Goal: Transaction & Acquisition: Subscribe to service/newsletter

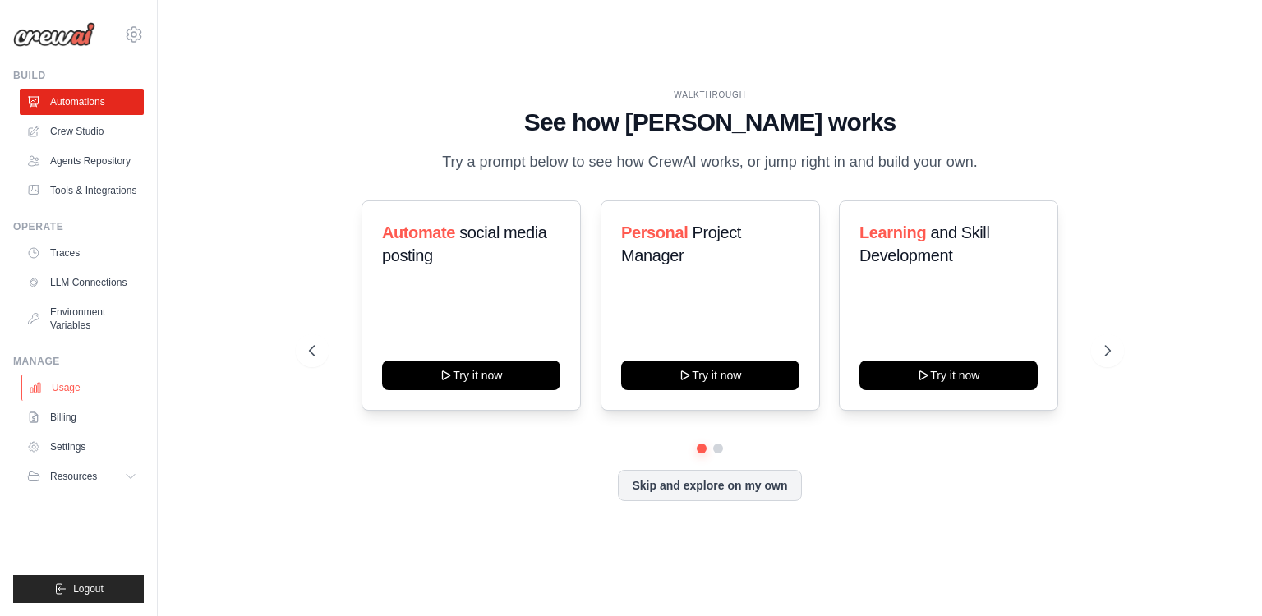
click at [100, 398] on link "Usage" at bounding box center [83, 388] width 124 height 26
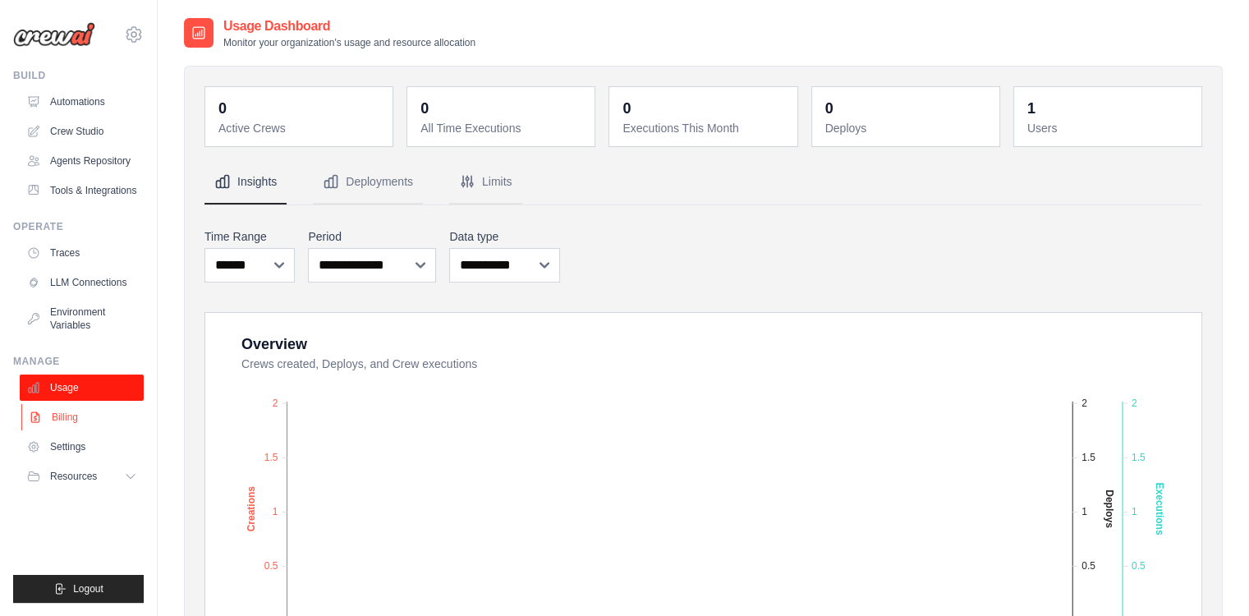
click at [73, 414] on link "Billing" at bounding box center [83, 417] width 124 height 26
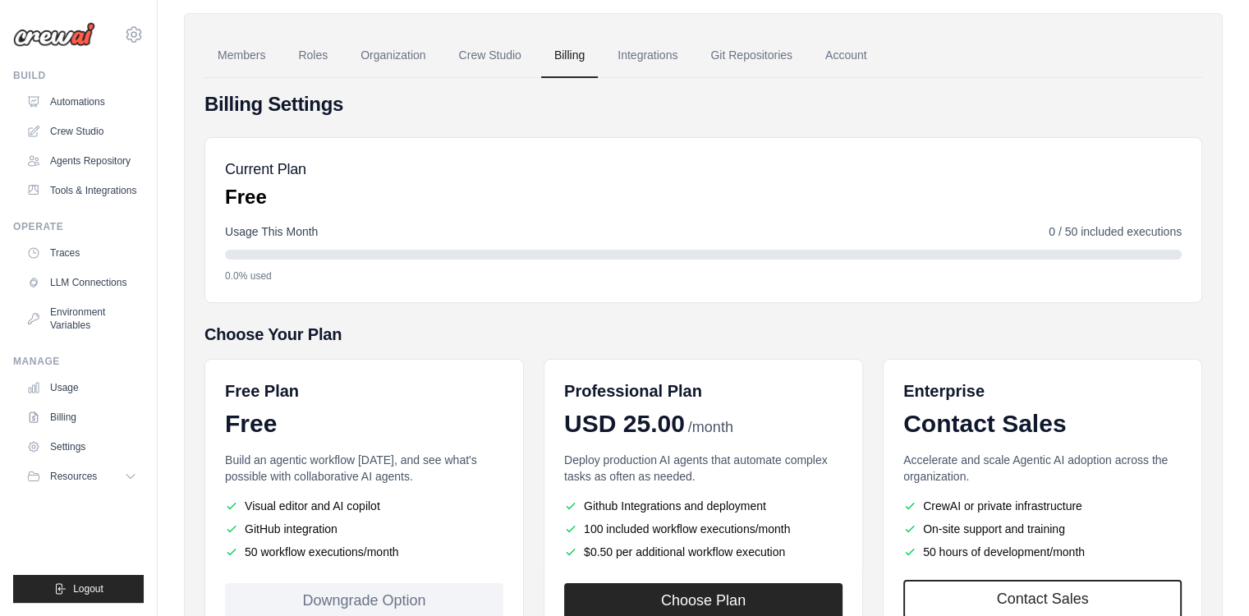
scroll to position [179, 0]
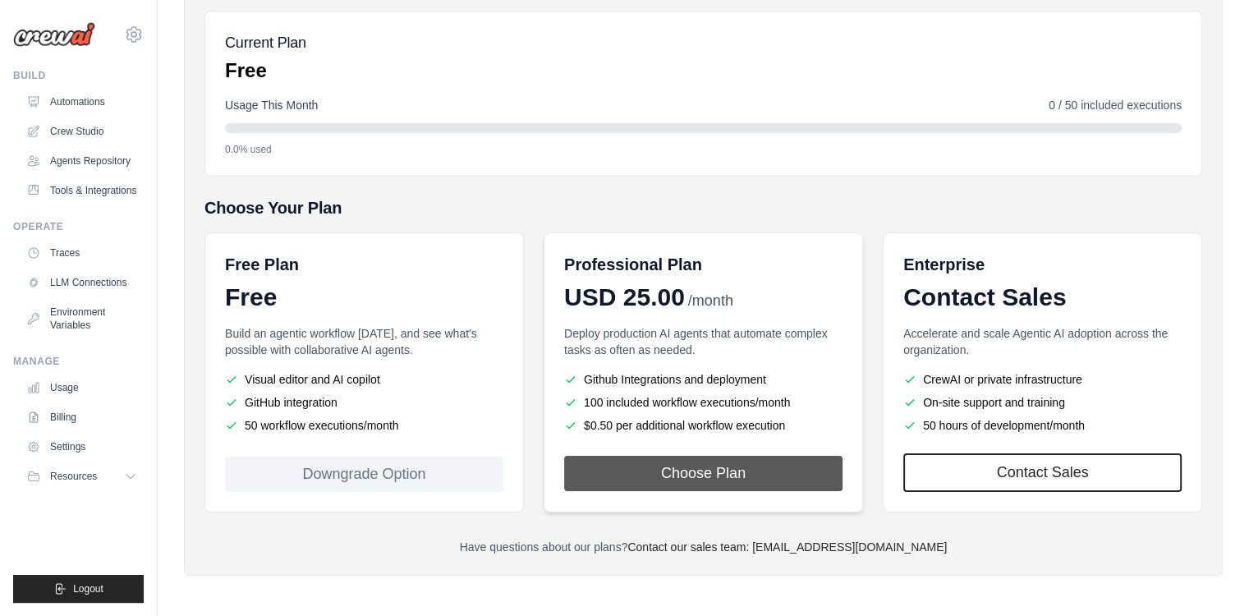
click at [760, 475] on button "Choose Plan" at bounding box center [703, 473] width 278 height 35
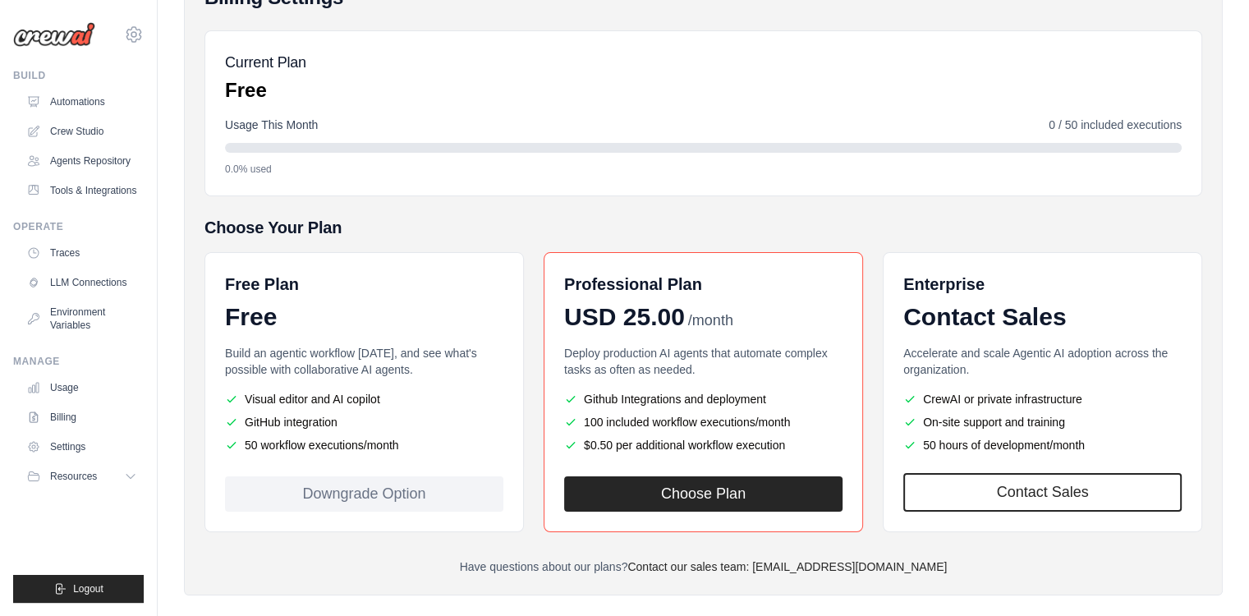
scroll to position [0, 0]
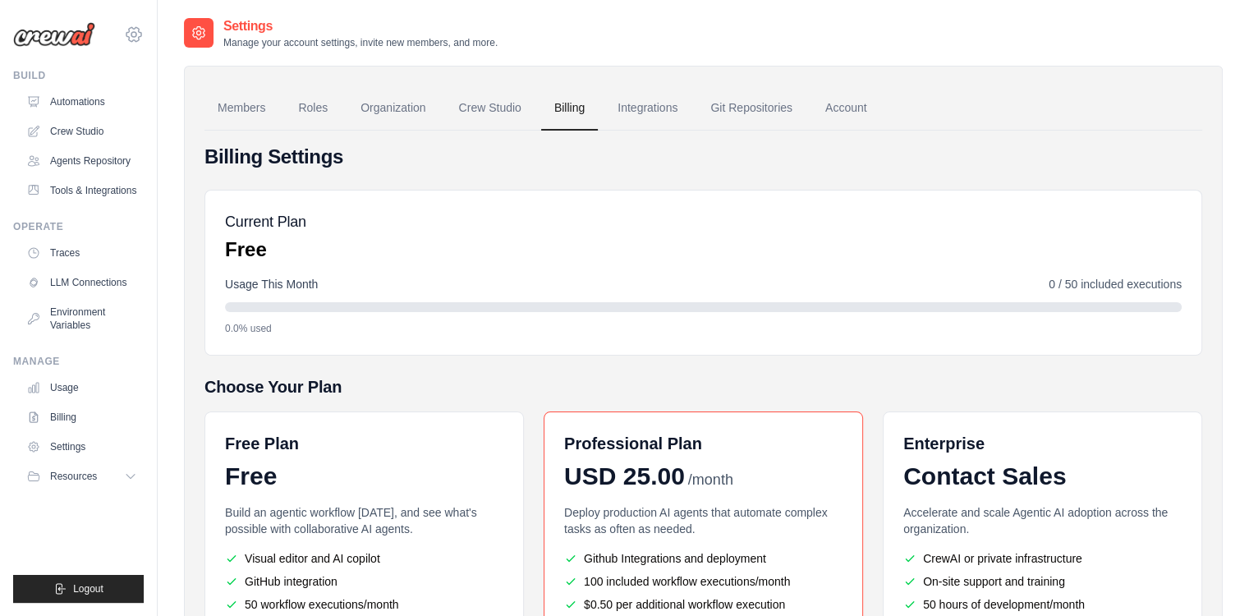
click at [131, 37] on icon at bounding box center [133, 34] width 5 height 5
click at [739, 144] on h4 "Billing Settings" at bounding box center [704, 157] width 998 height 26
click at [259, 90] on link "Members" at bounding box center [242, 108] width 74 height 44
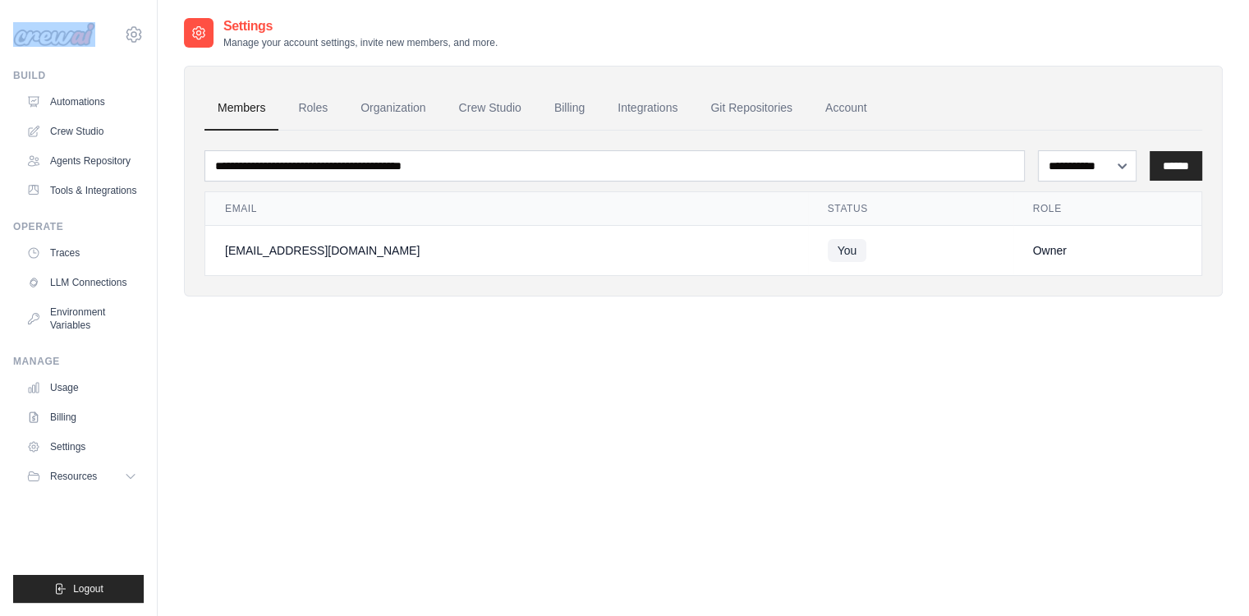
drag, startPoint x: 85, startPoint y: 14, endPoint x: 79, endPoint y: 39, distance: 26.1
click at [79, 39] on div "[EMAIL_ADDRESS][DOMAIN_NAME] Settings" at bounding box center [78, 26] width 131 height 53
click at [79, 39] on img at bounding box center [54, 34] width 82 height 25
click at [84, 106] on link "Automations" at bounding box center [83, 102] width 124 height 26
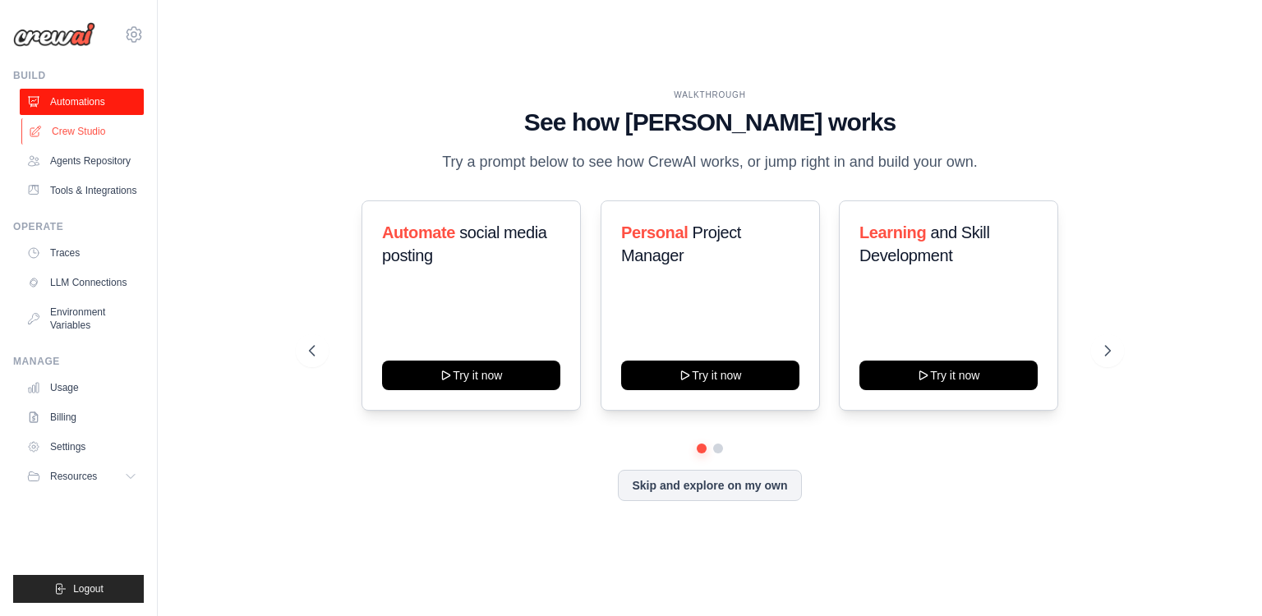
click at [86, 124] on link "Crew Studio" at bounding box center [83, 131] width 124 height 26
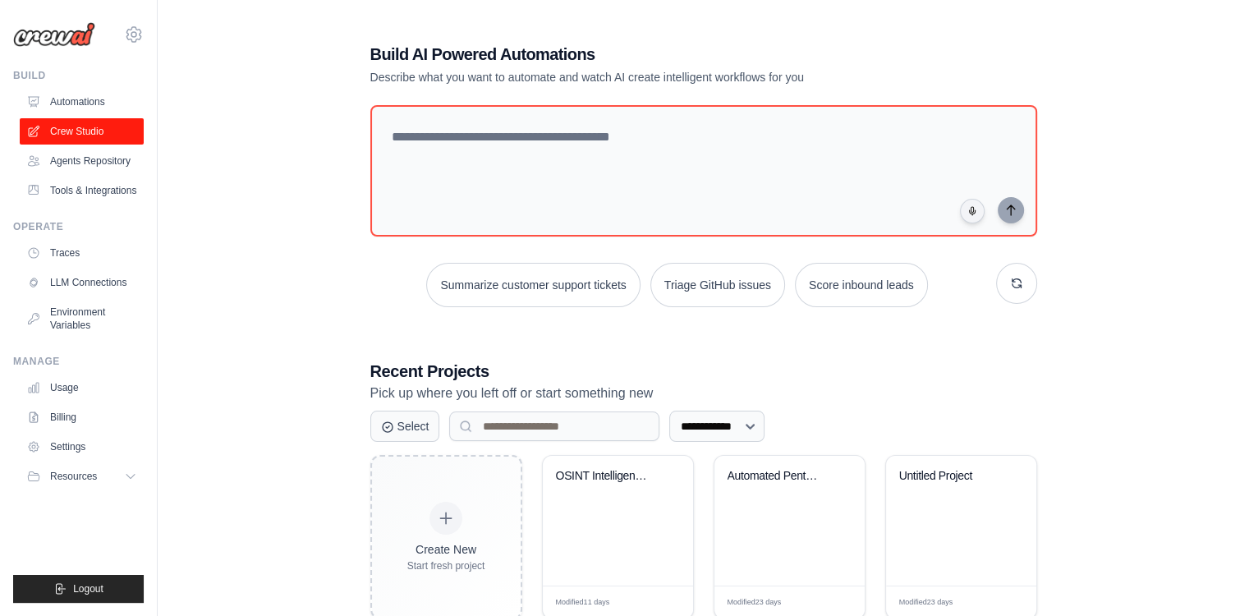
scroll to position [44, 0]
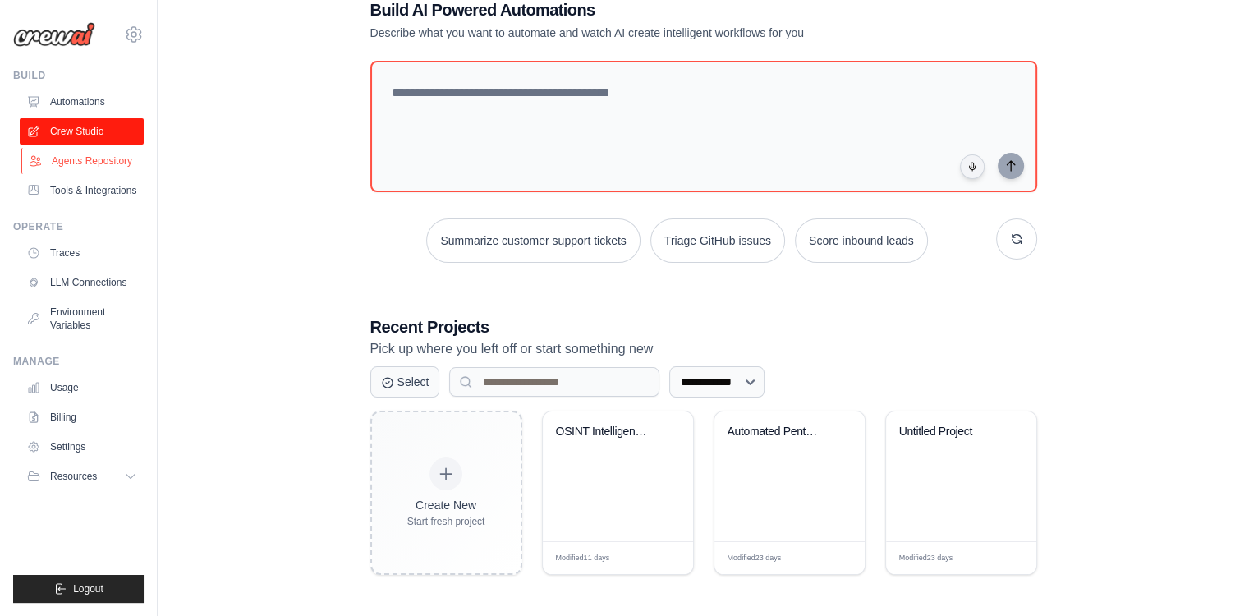
click at [122, 151] on link "Agents Repository" at bounding box center [83, 161] width 124 height 26
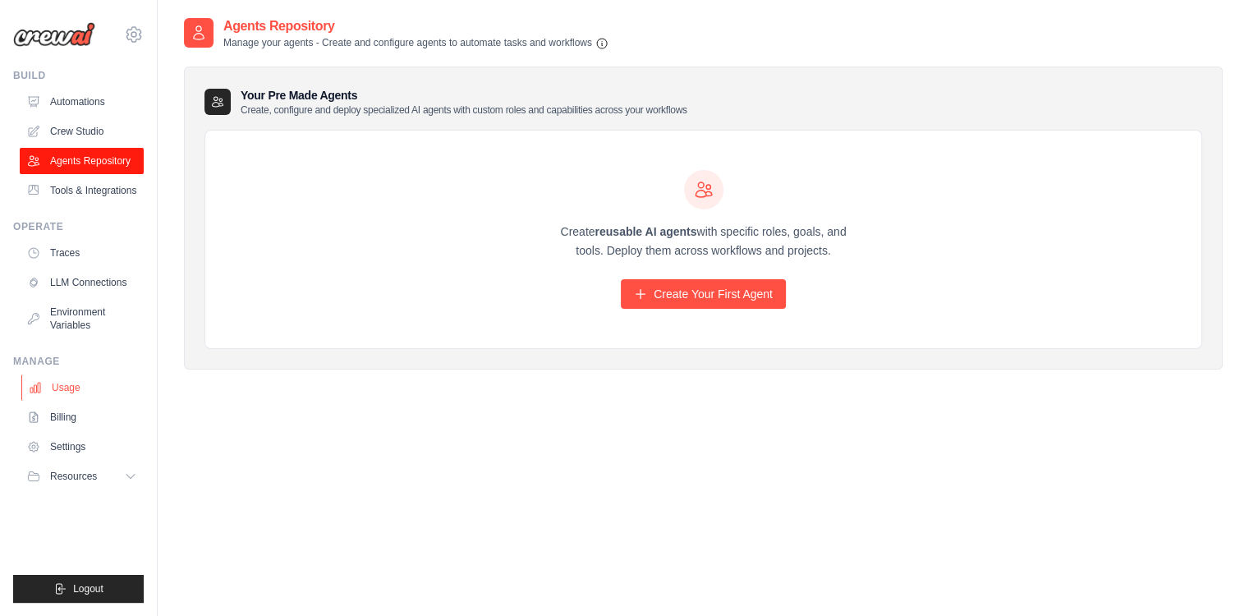
click at [72, 392] on link "Usage" at bounding box center [83, 388] width 124 height 26
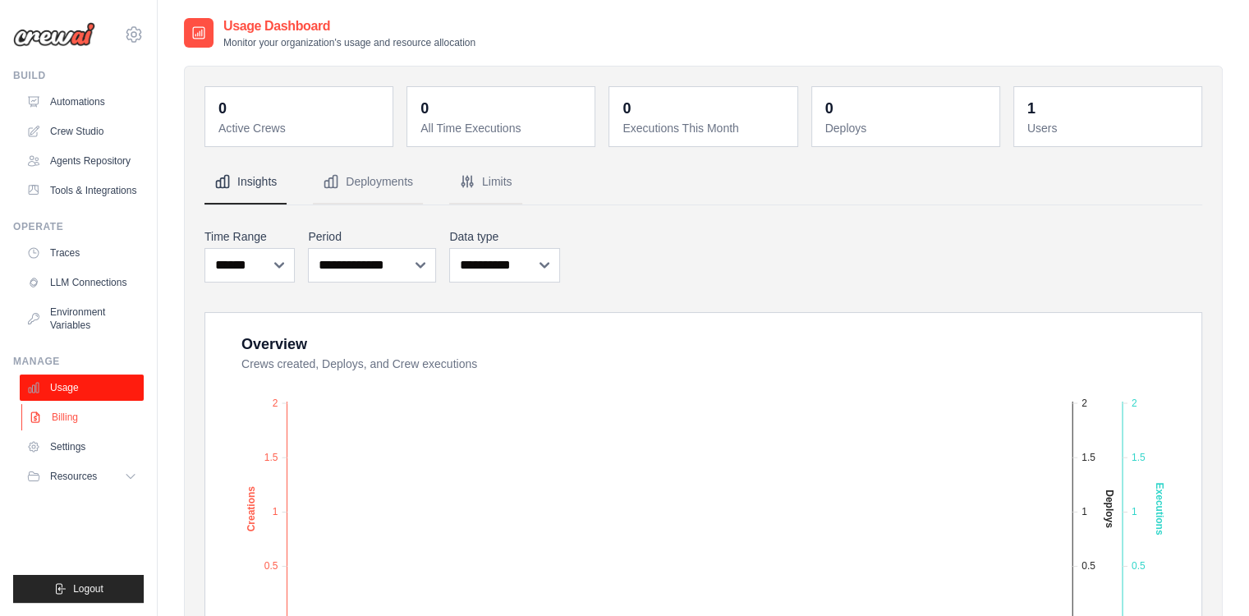
click at [85, 415] on link "Billing" at bounding box center [83, 417] width 124 height 26
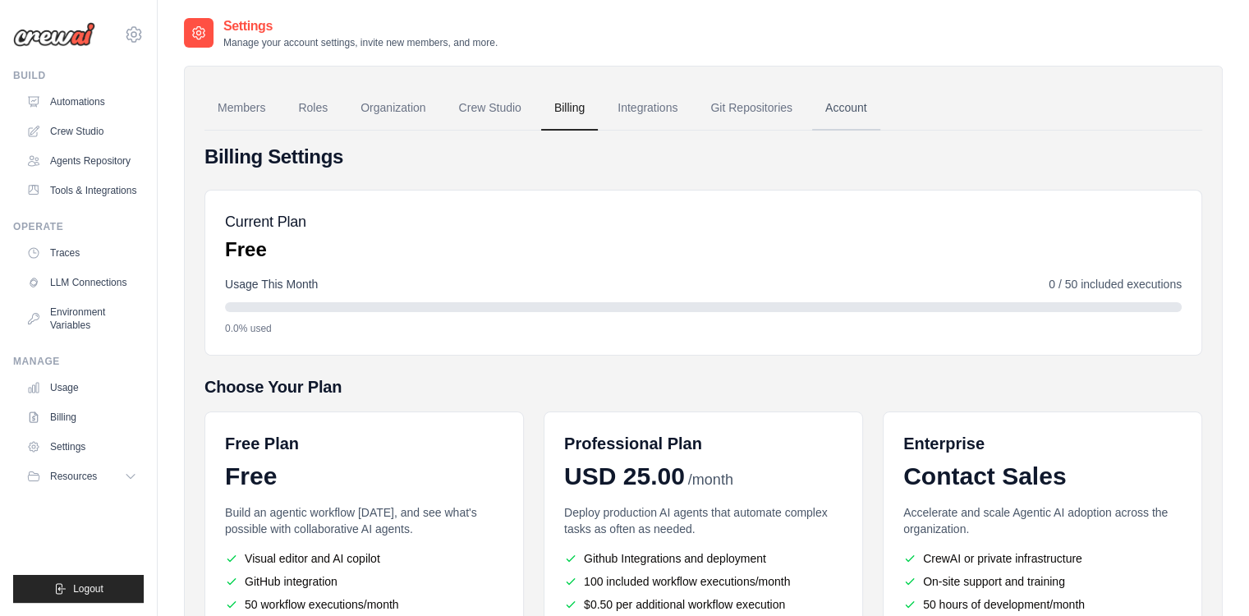
click at [827, 109] on link "Account" at bounding box center [846, 108] width 68 height 44
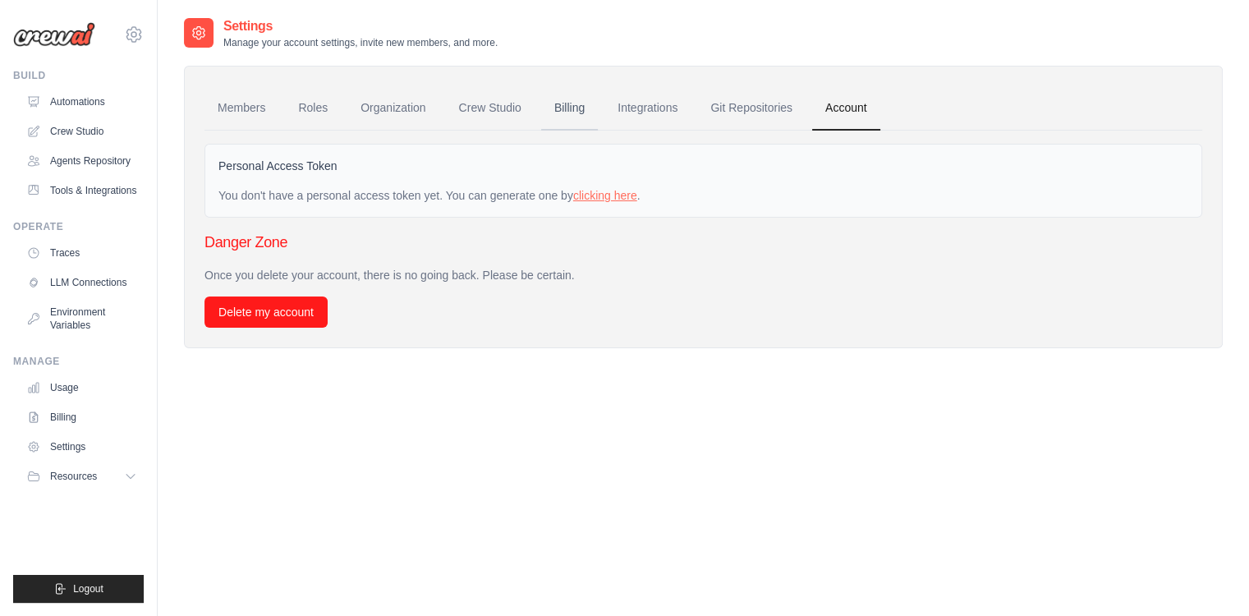
click at [559, 120] on link "Billing" at bounding box center [569, 108] width 57 height 44
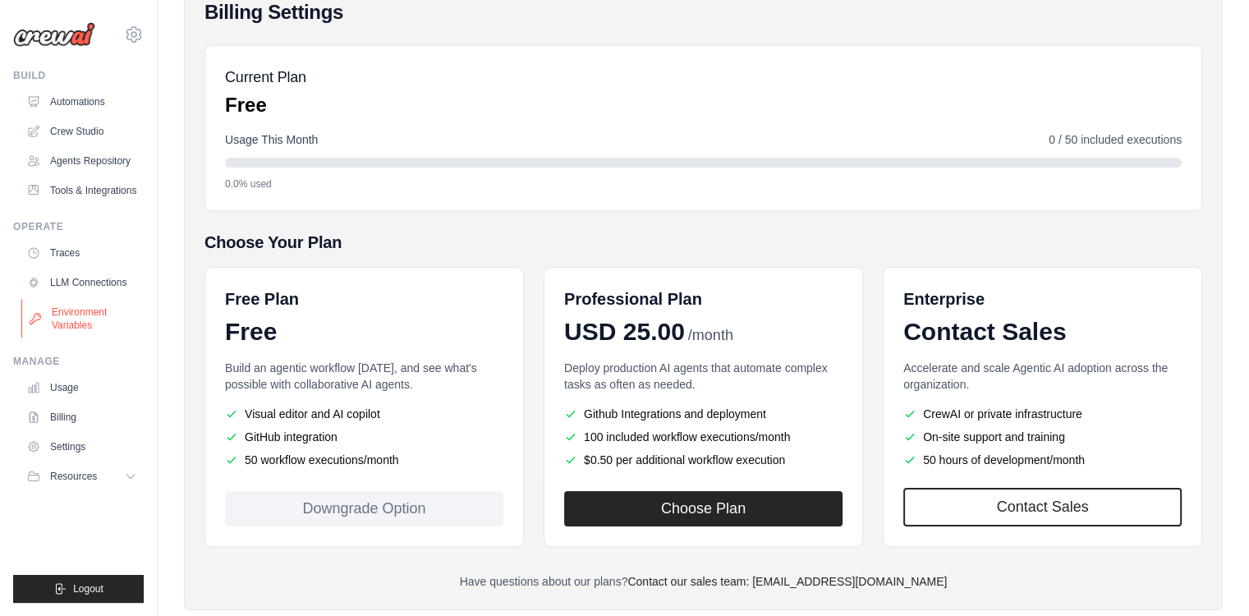
scroll to position [179, 0]
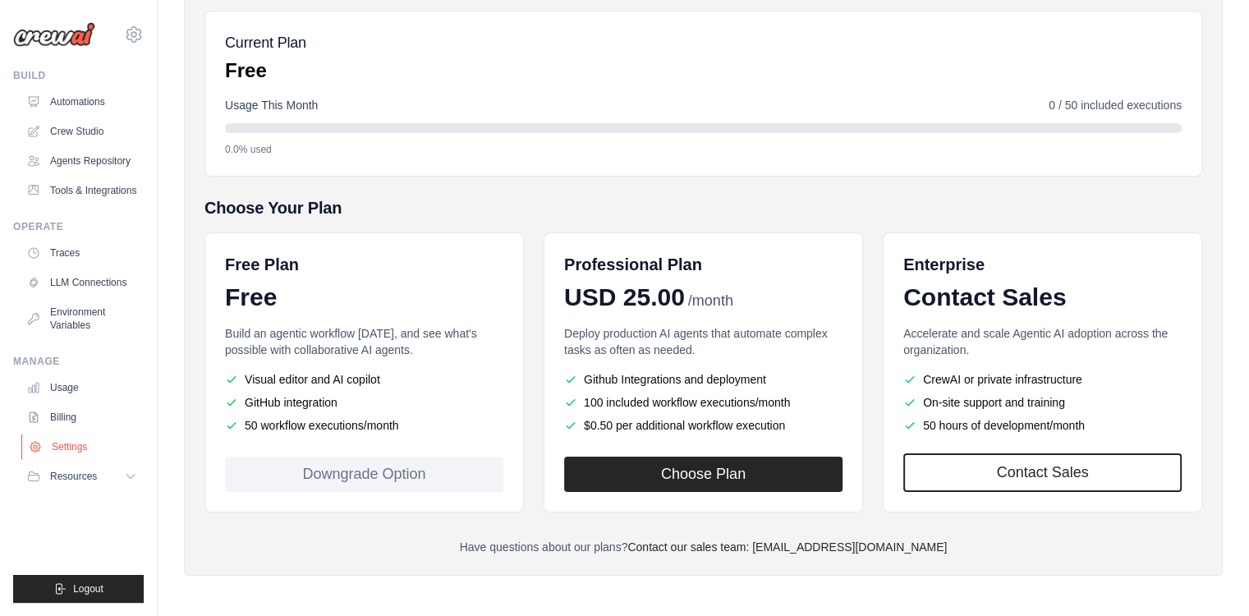
click at [85, 444] on link "Settings" at bounding box center [83, 447] width 124 height 26
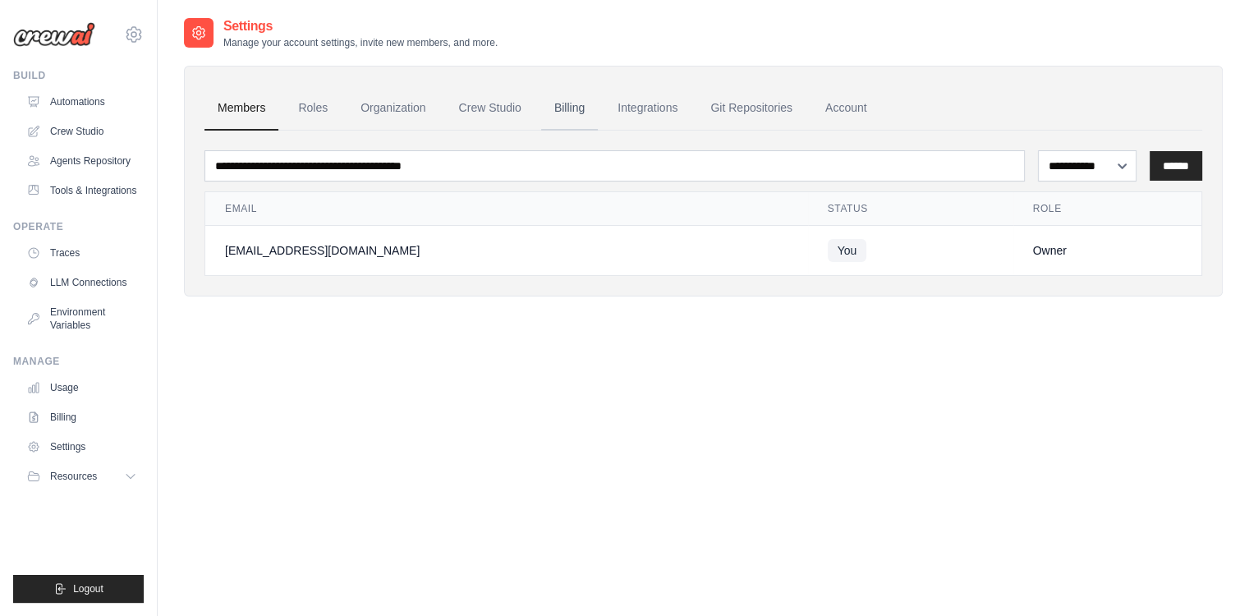
click at [577, 90] on link "Billing" at bounding box center [569, 108] width 57 height 44
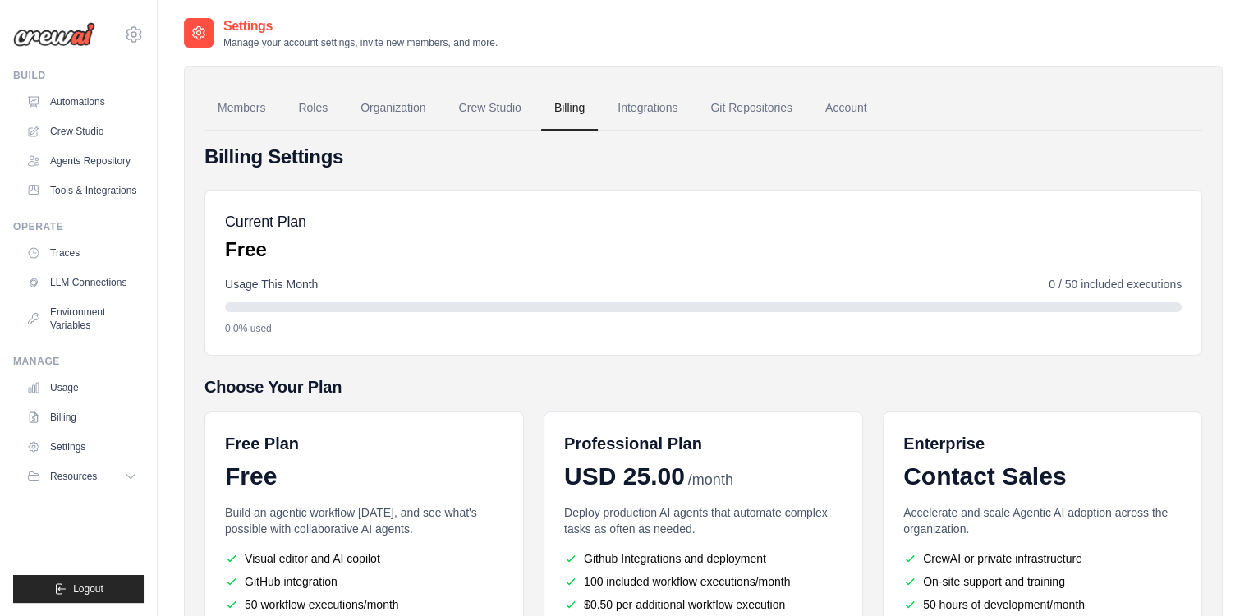
scroll to position [179, 0]
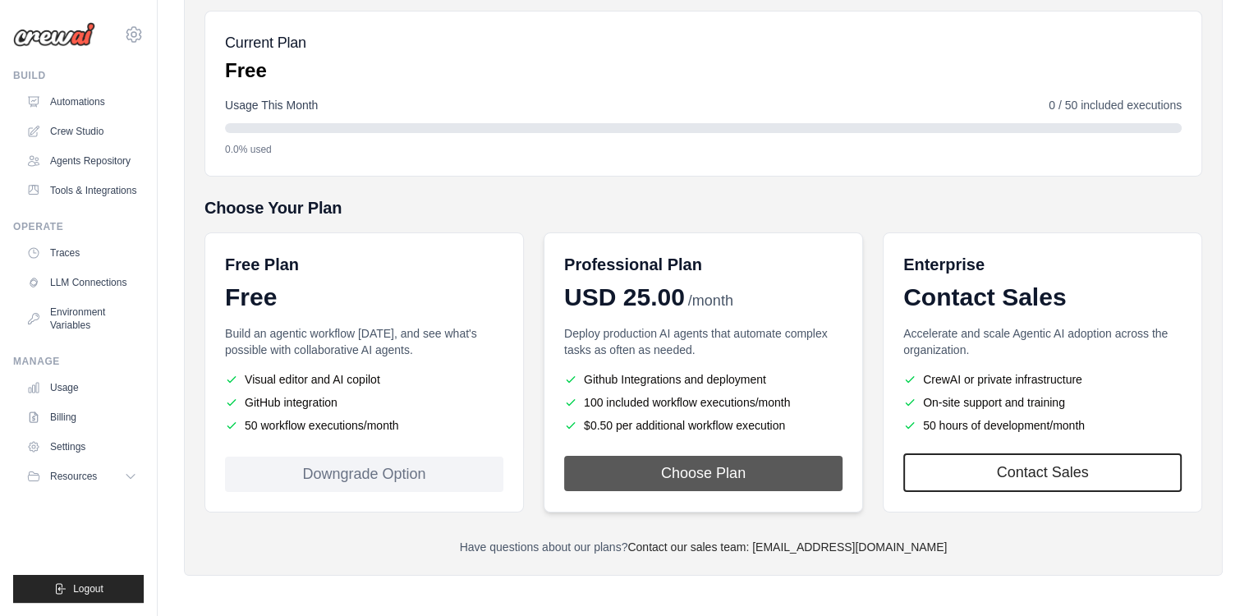
click at [715, 464] on button "Choose Plan" at bounding box center [703, 473] width 278 height 35
